Goal: Transaction & Acquisition: Download file/media

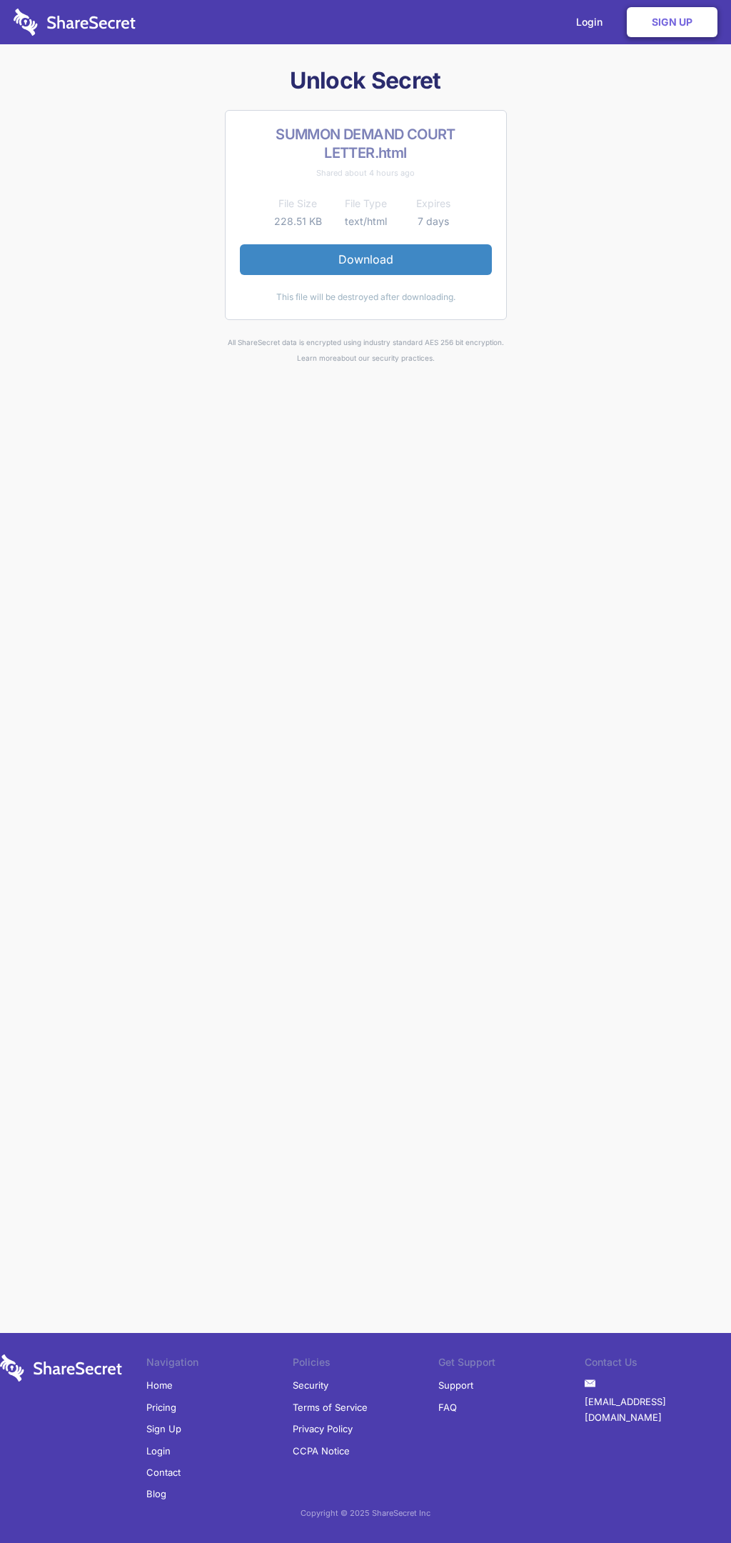
click at [366, 259] on link "Download" at bounding box center [366, 259] width 252 height 30
